Goal: Obtain resource: Obtain resource

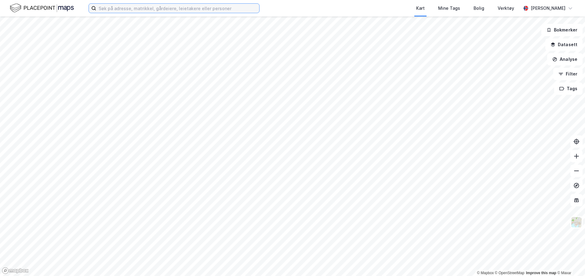
click at [108, 10] on input at bounding box center [177, 8] width 163 height 9
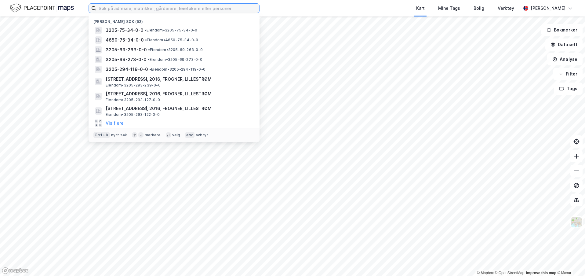
click at [142, 8] on input at bounding box center [177, 8] width 163 height 9
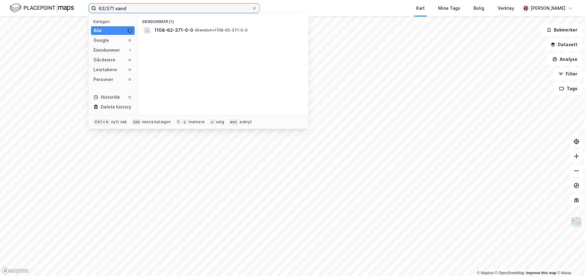
type input "62/371 sand"
click at [170, 31] on span "1108-62-371-0-0" at bounding box center [173, 30] width 39 height 7
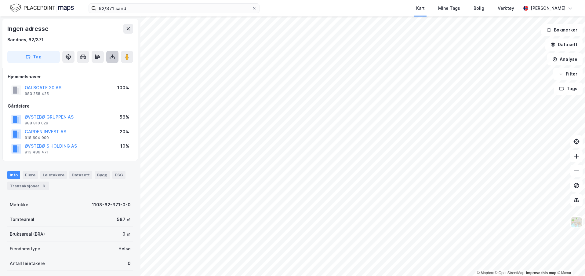
click at [108, 53] on button at bounding box center [112, 57] width 12 height 12
click at [91, 69] on div "Last ned grunnbok" at bounding box center [81, 69] width 35 height 5
click at [99, 80] on div "Last ned matrikkelrapport" at bounding box center [89, 78] width 50 height 5
click at [101, 80] on div "Last ned matrikkelrapport" at bounding box center [89, 78] width 50 height 5
click at [96, 36] on div "Sandnes, 62/371" at bounding box center [70, 39] width 126 height 7
